Goal: Information Seeking & Learning: Learn about a topic

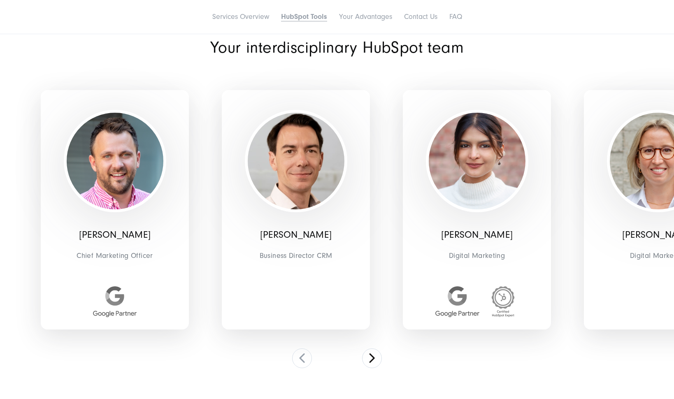
scroll to position [1672, 0]
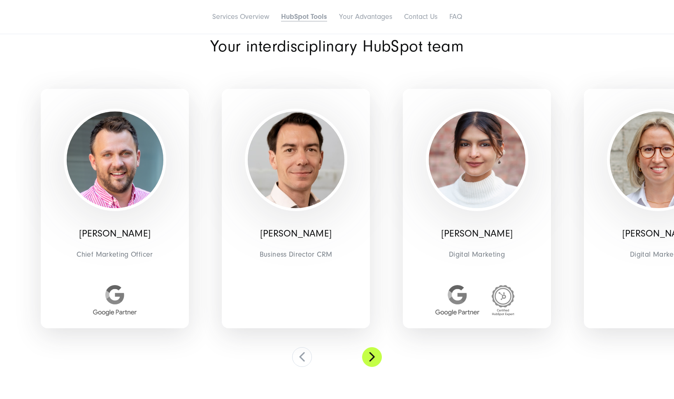
click at [372, 353] on button at bounding box center [372, 357] width 20 height 20
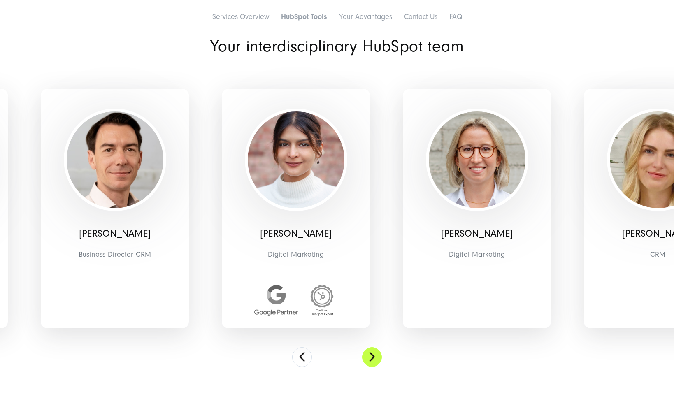
click at [372, 353] on button at bounding box center [372, 357] width 20 height 20
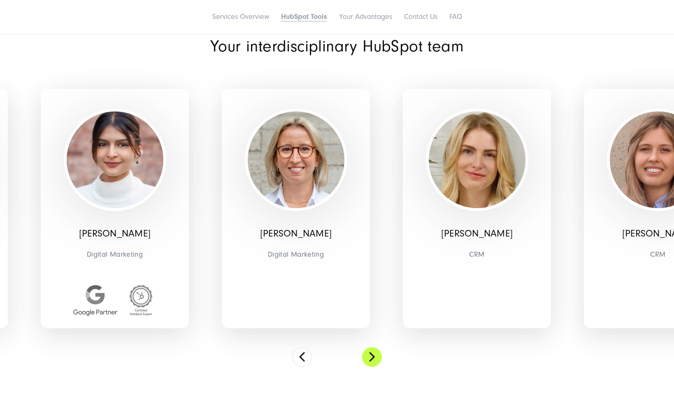
click at [372, 353] on button at bounding box center [372, 357] width 20 height 20
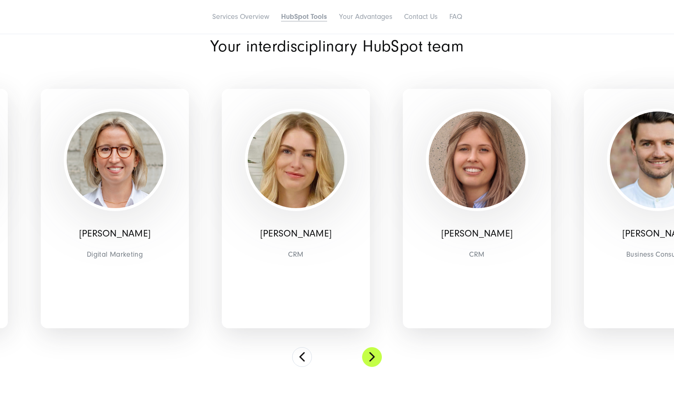
click at [372, 353] on button at bounding box center [372, 357] width 20 height 20
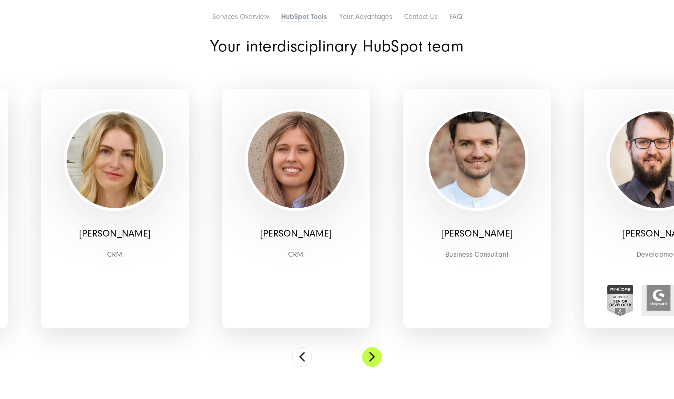
click at [372, 353] on button at bounding box center [372, 357] width 20 height 20
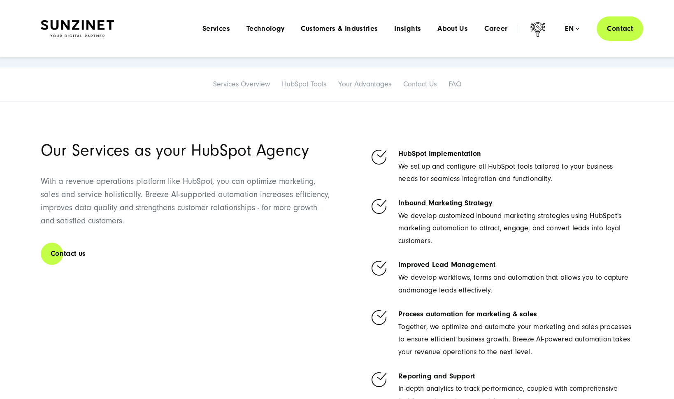
scroll to position [0, 0]
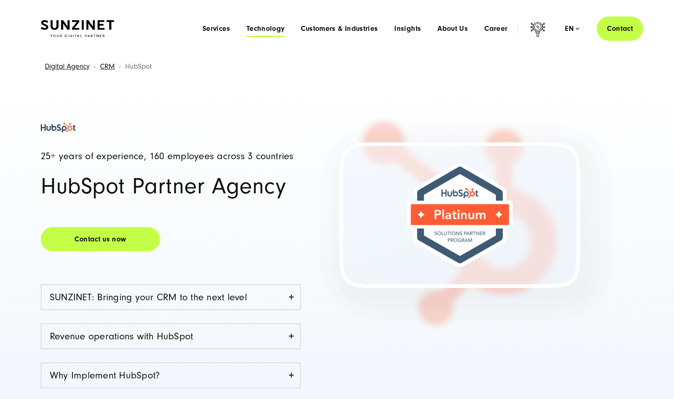
click at [273, 29] on span "Technology" at bounding box center [266, 29] width 38 height 8
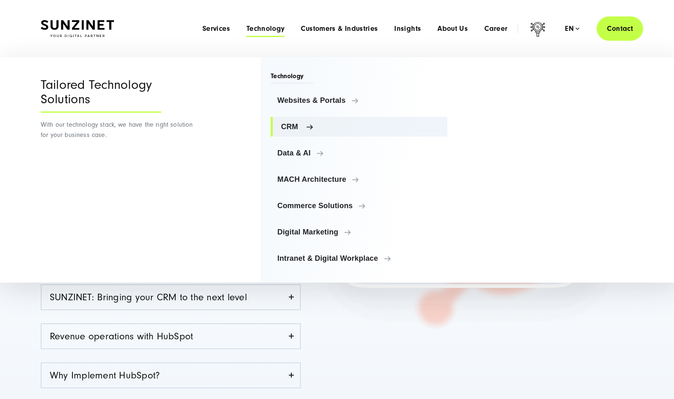
click at [288, 127] on span "CRM" at bounding box center [361, 127] width 160 height 8
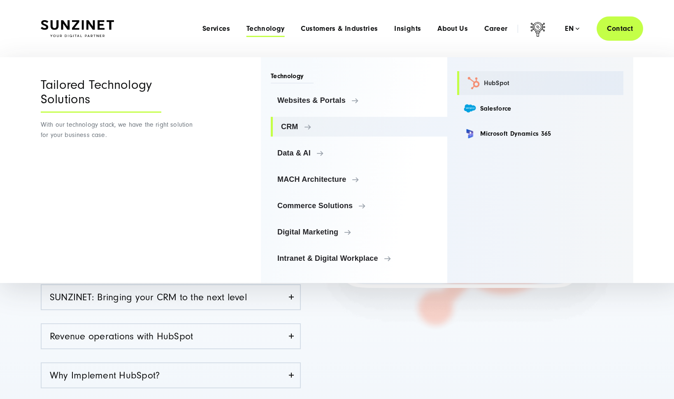
click at [490, 85] on link "HubSpot" at bounding box center [540, 83] width 167 height 24
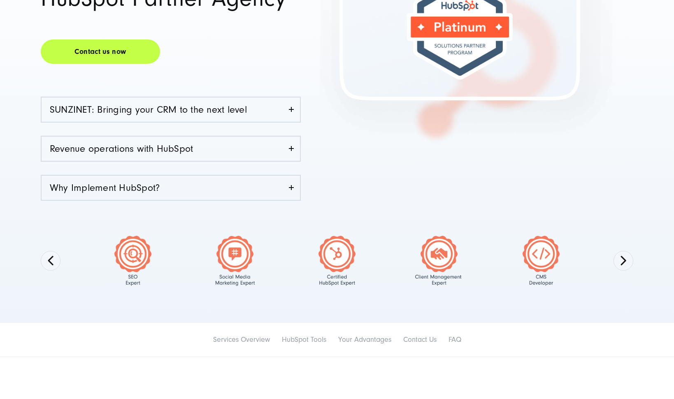
scroll to position [188, 0]
click at [268, 140] on link "Revenue operations with HubSpot" at bounding box center [171, 148] width 259 height 24
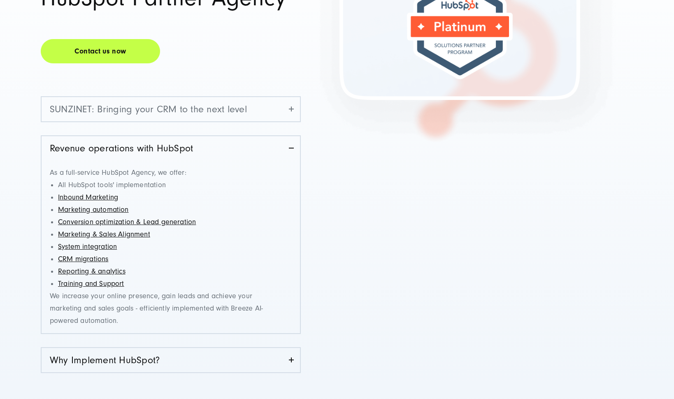
click at [280, 107] on link "SUNZINET: Bringing your CRM to the next level" at bounding box center [171, 109] width 259 height 24
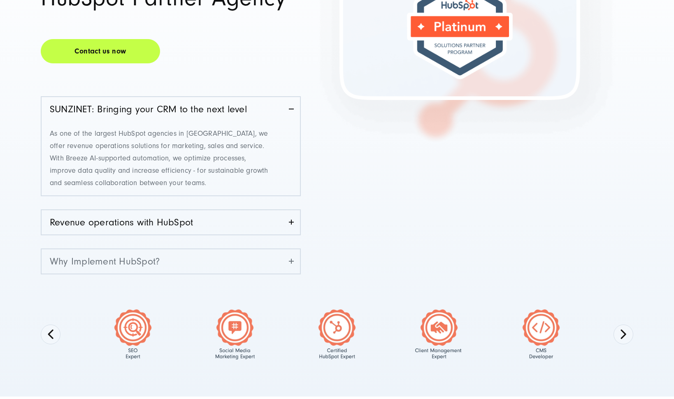
click at [249, 254] on link "Why Implement HubSpot?" at bounding box center [171, 261] width 259 height 24
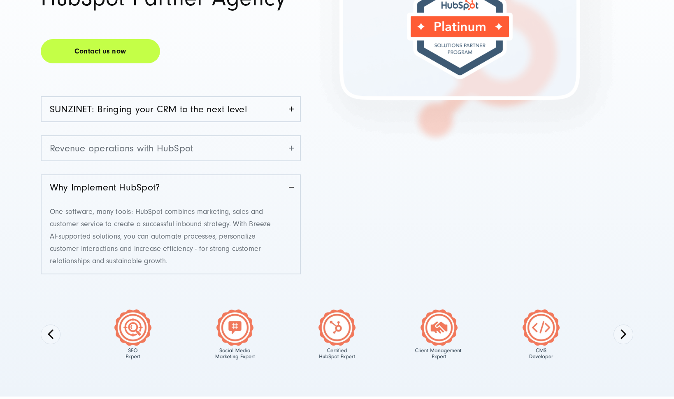
click at [239, 150] on link "Revenue operations with HubSpot" at bounding box center [171, 148] width 259 height 24
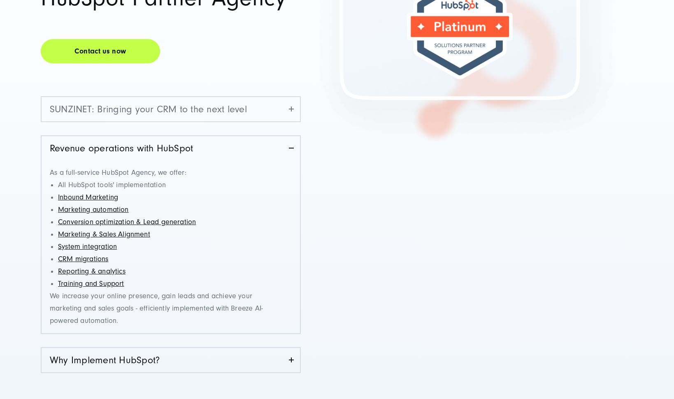
click at [224, 108] on link "SUNZINET: Bringing your CRM to the next level" at bounding box center [171, 109] width 259 height 24
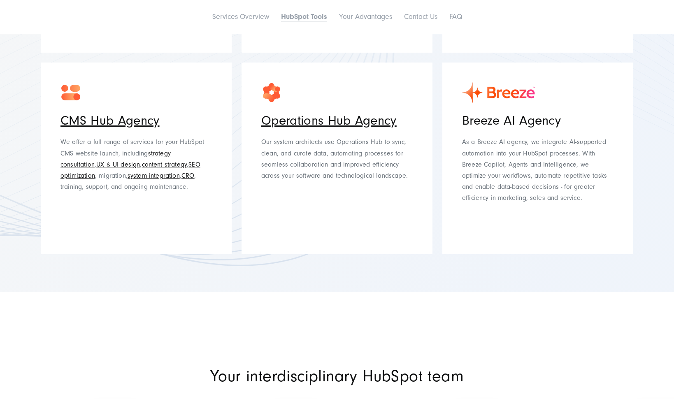
scroll to position [1419, 0]
